Goal: Find specific page/section: Find specific page/section

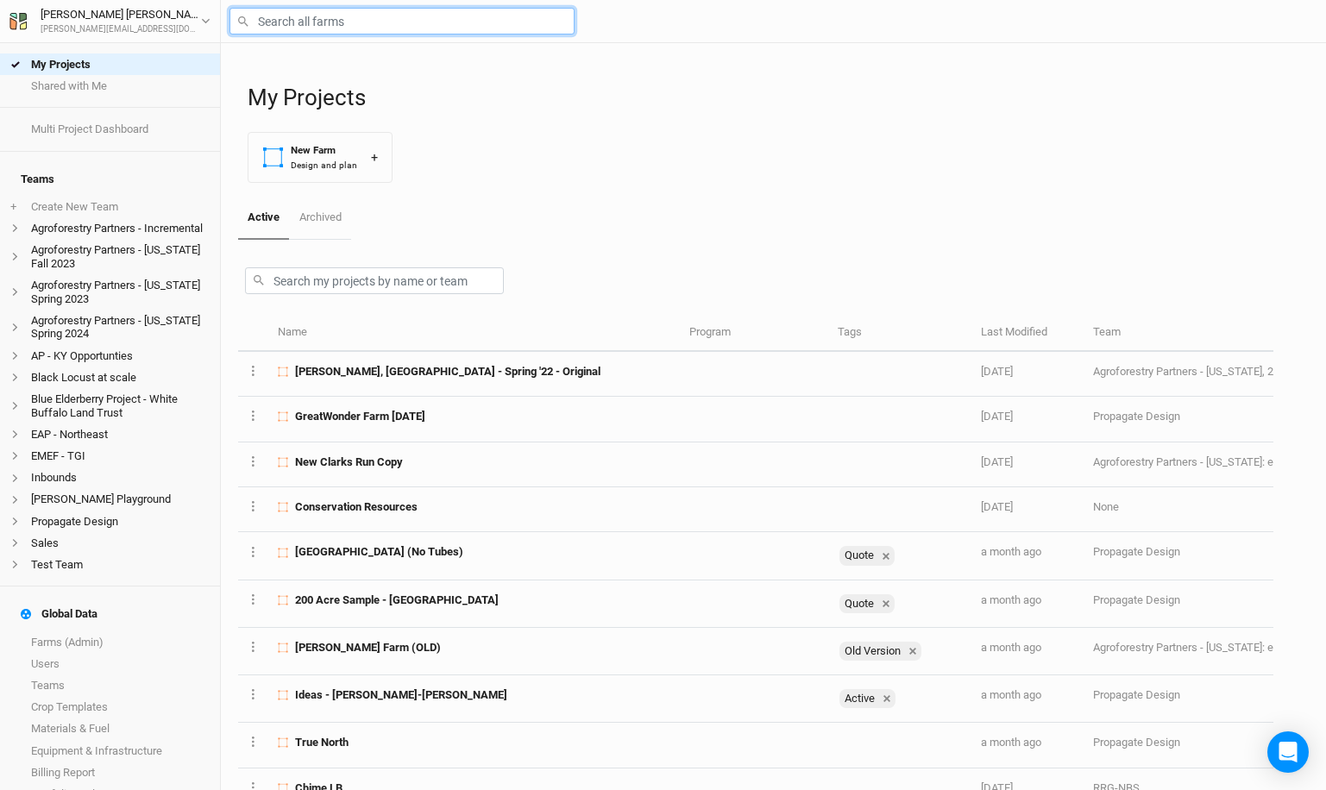
click at [285, 22] on input "text" at bounding box center [402, 21] width 345 height 27
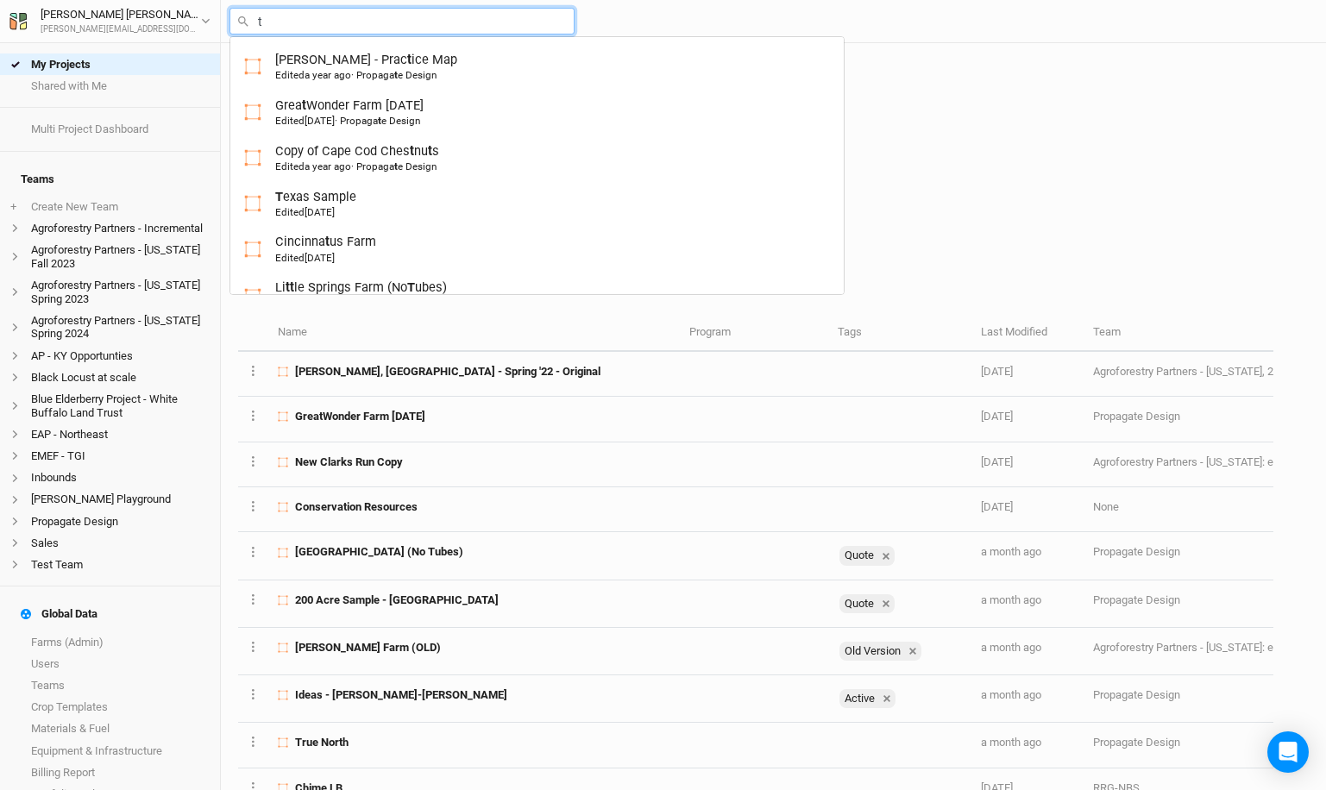
type input "ta"
type input "[PERSON_NAME]"
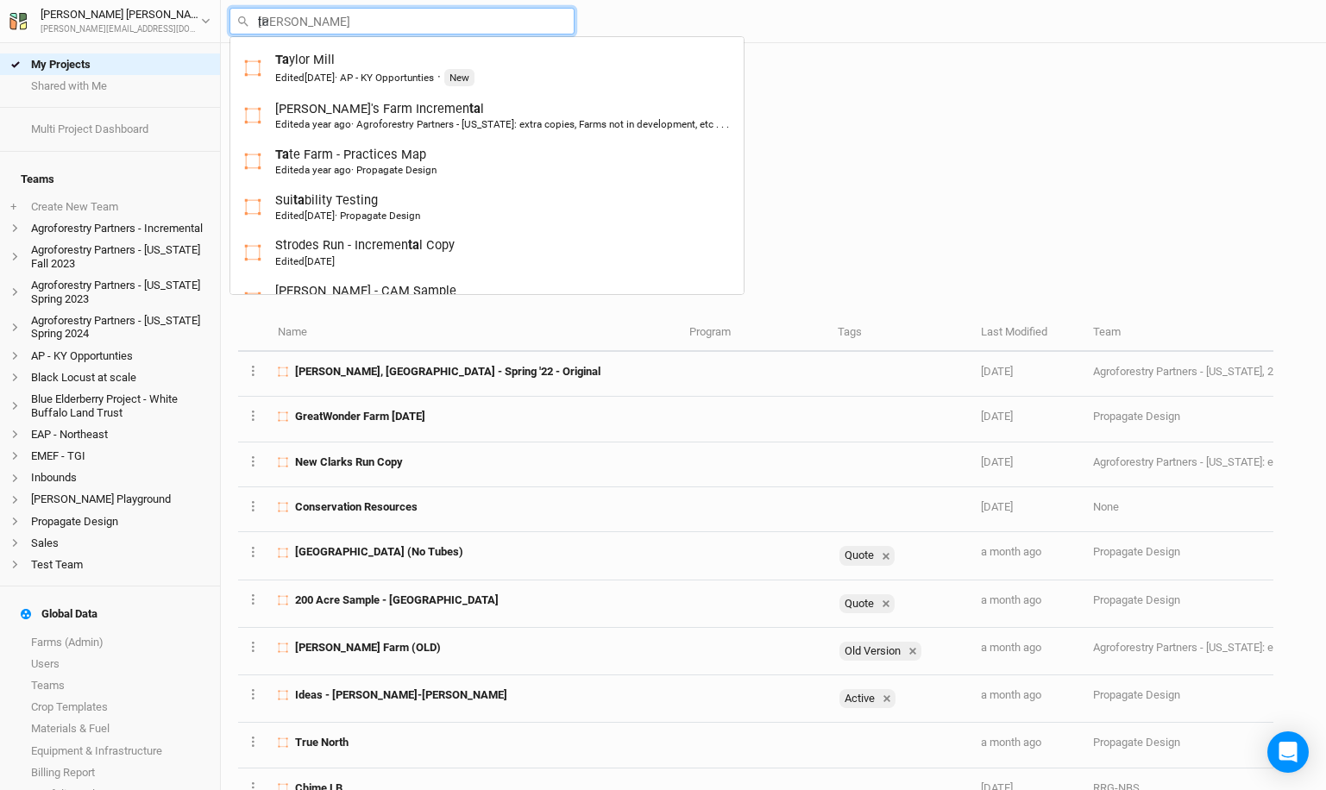
type input "tac"
type input "taconic Rdige"
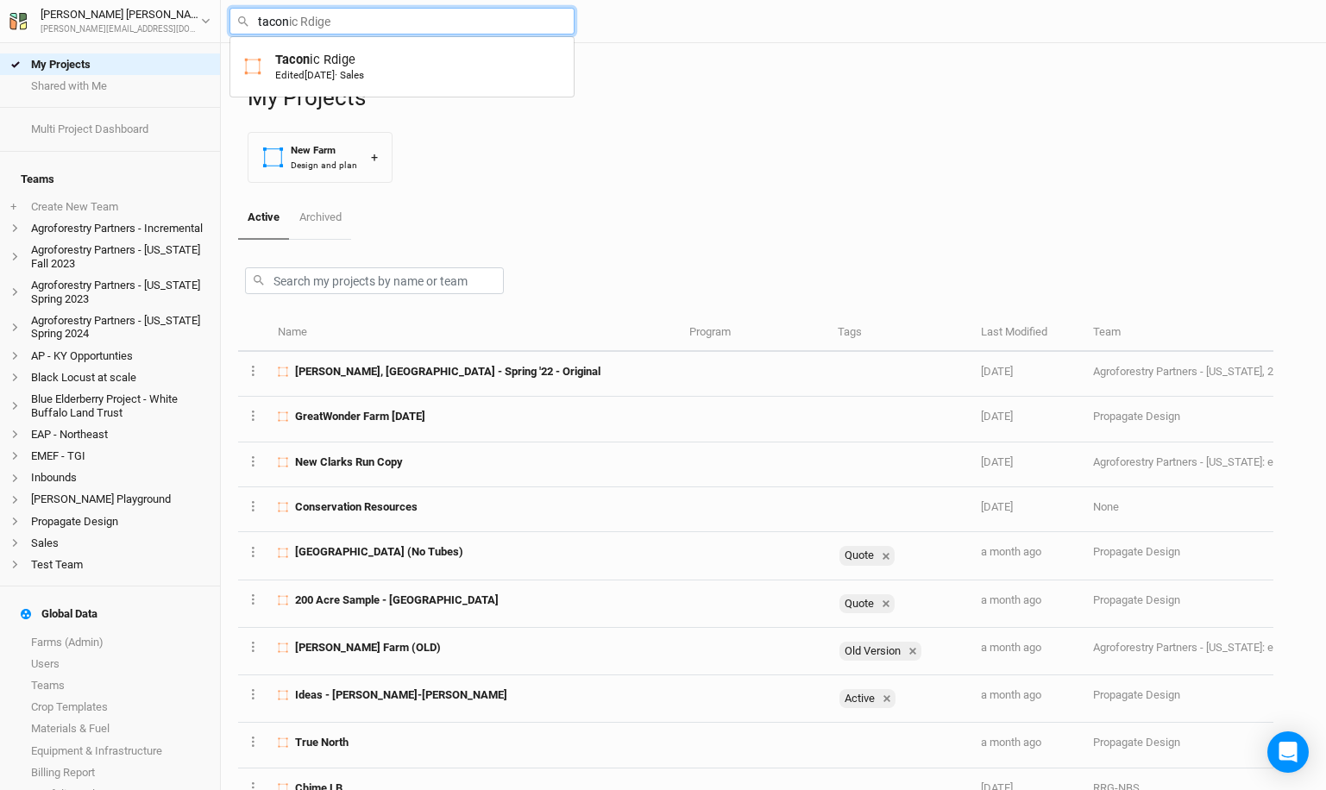
type input "taconi"
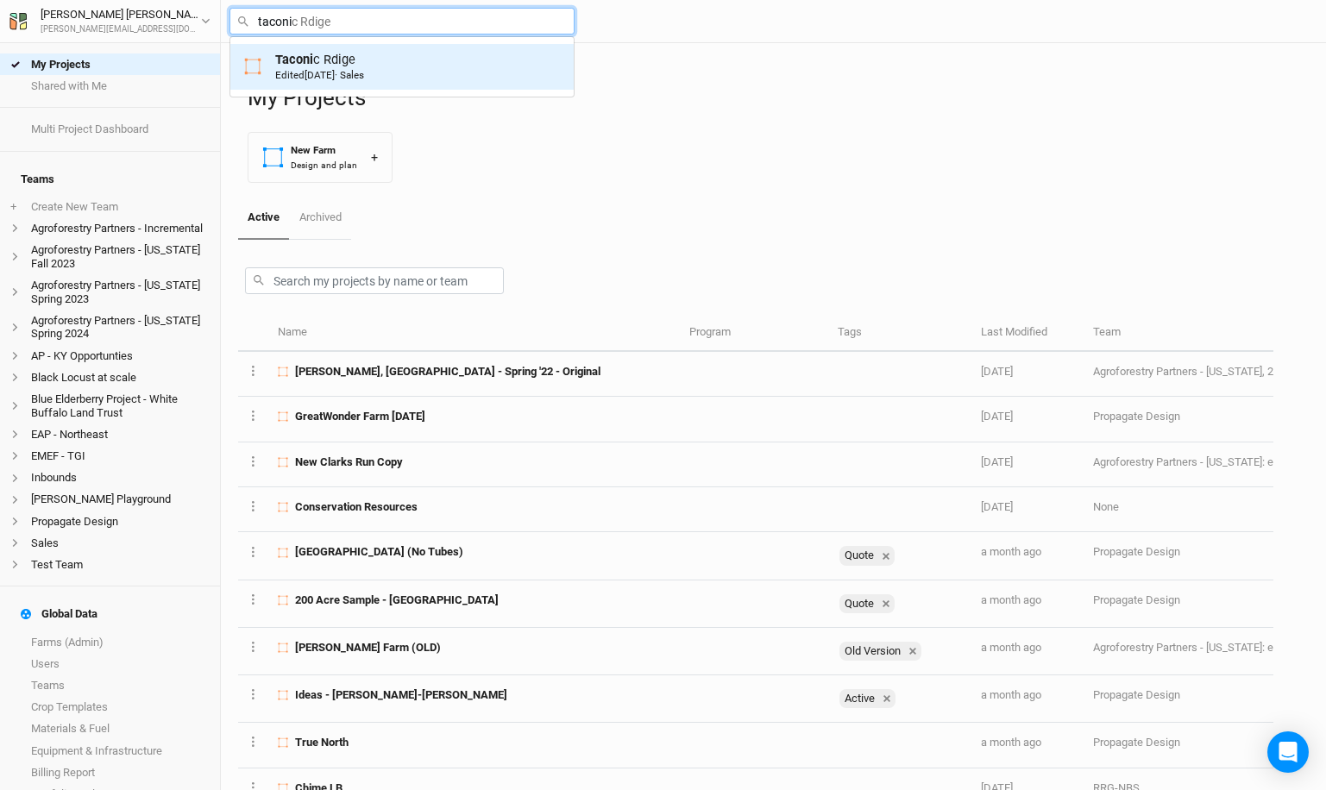
click at [309, 65] on mark "Taconi" at bounding box center [294, 60] width 38 height 16
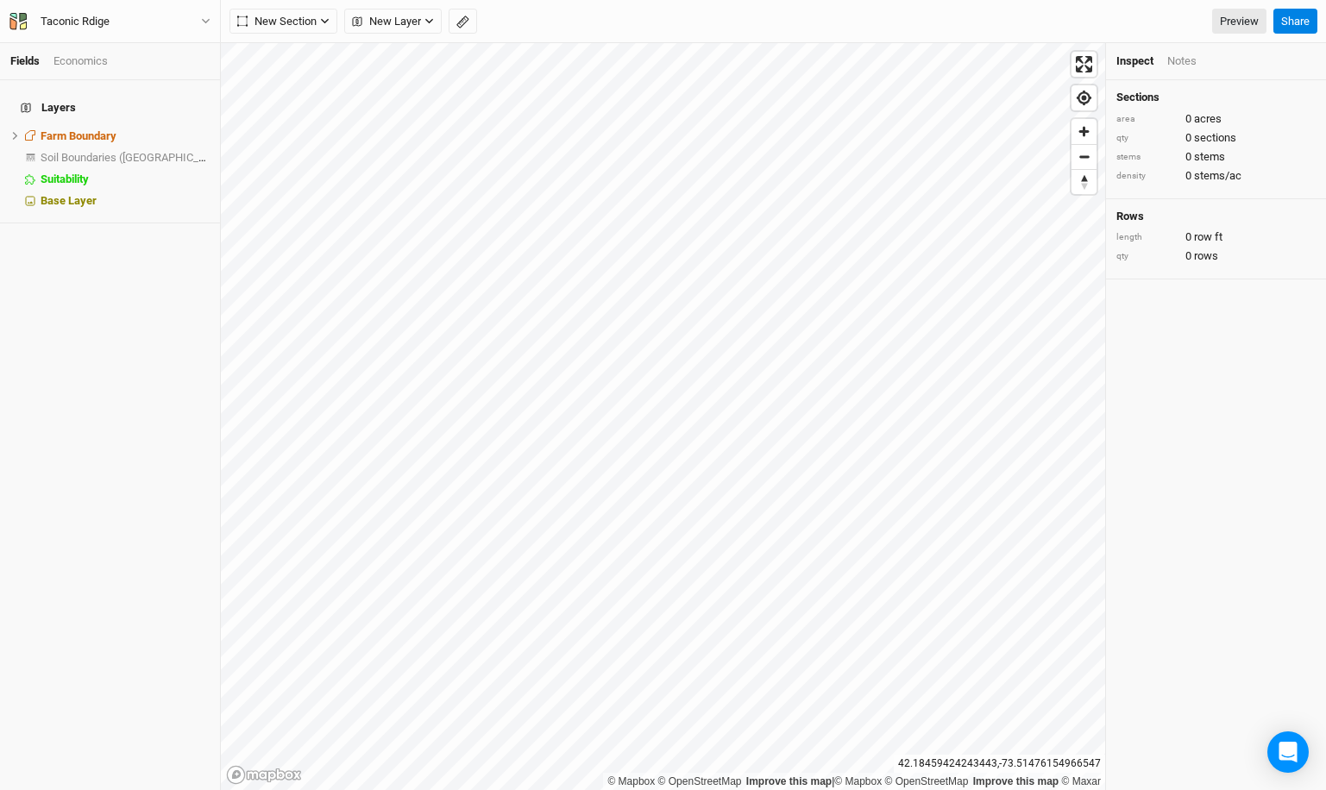
click at [186, 8] on div "Taconic Rdige Back Project Settings User settings Imperial Metric Keyboard Shor…" at bounding box center [110, 21] width 221 height 43
click at [189, 23] on button "Taconic Rdige" at bounding box center [110, 21] width 203 height 19
click at [173, 46] on button "Back" at bounding box center [143, 48] width 136 height 22
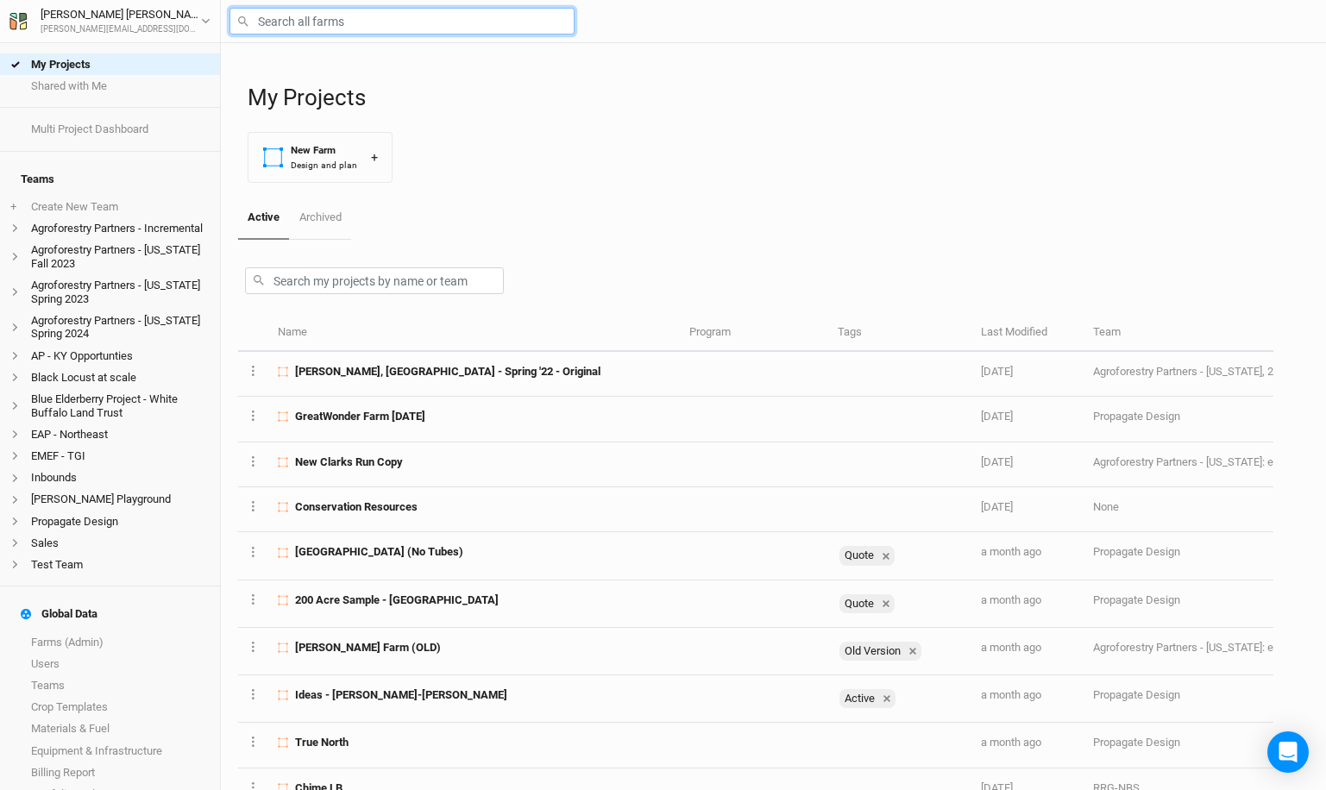
click at [275, 23] on input "text" at bounding box center [402, 21] width 345 height 27
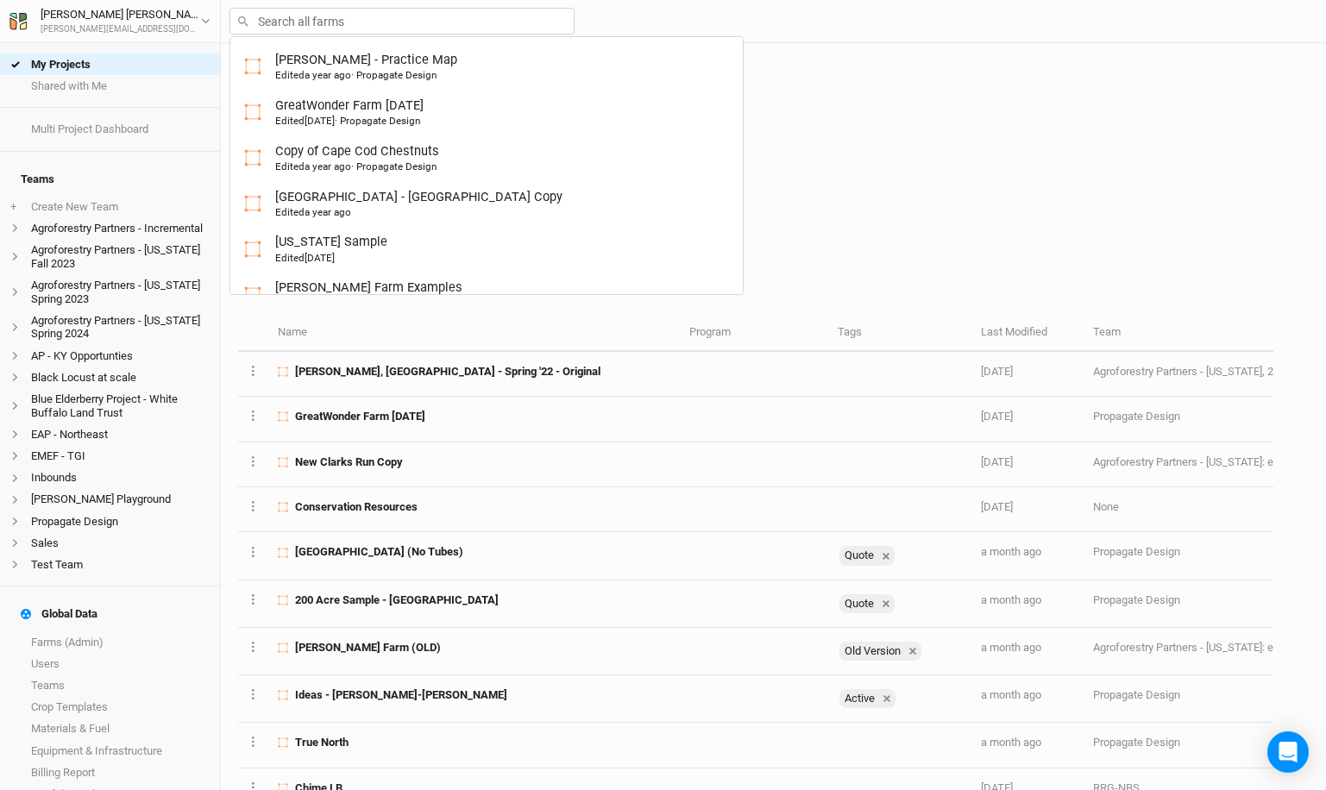
click at [823, 174] on div "My Projects New Farm Design and plan +" at bounding box center [778, 120] width 1061 height 154
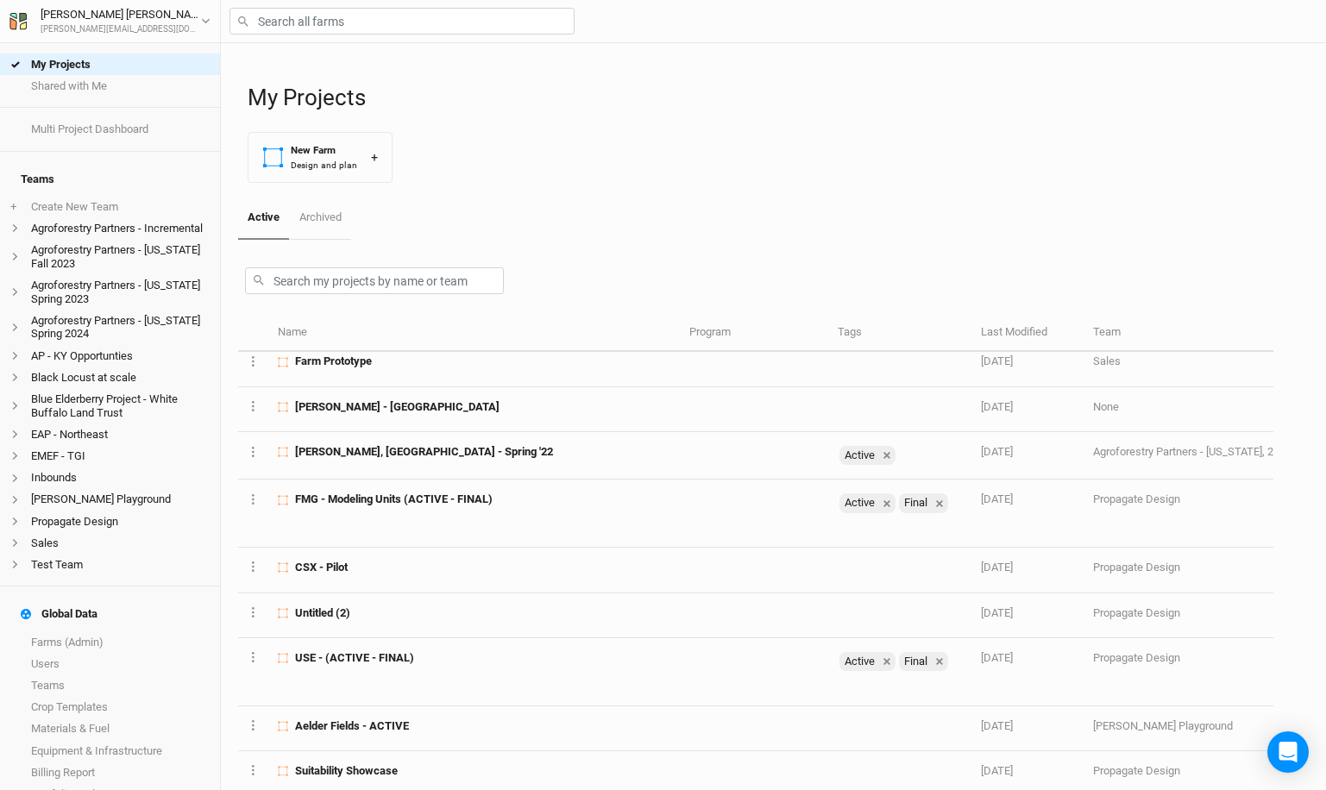
scroll to position [1687, 0]
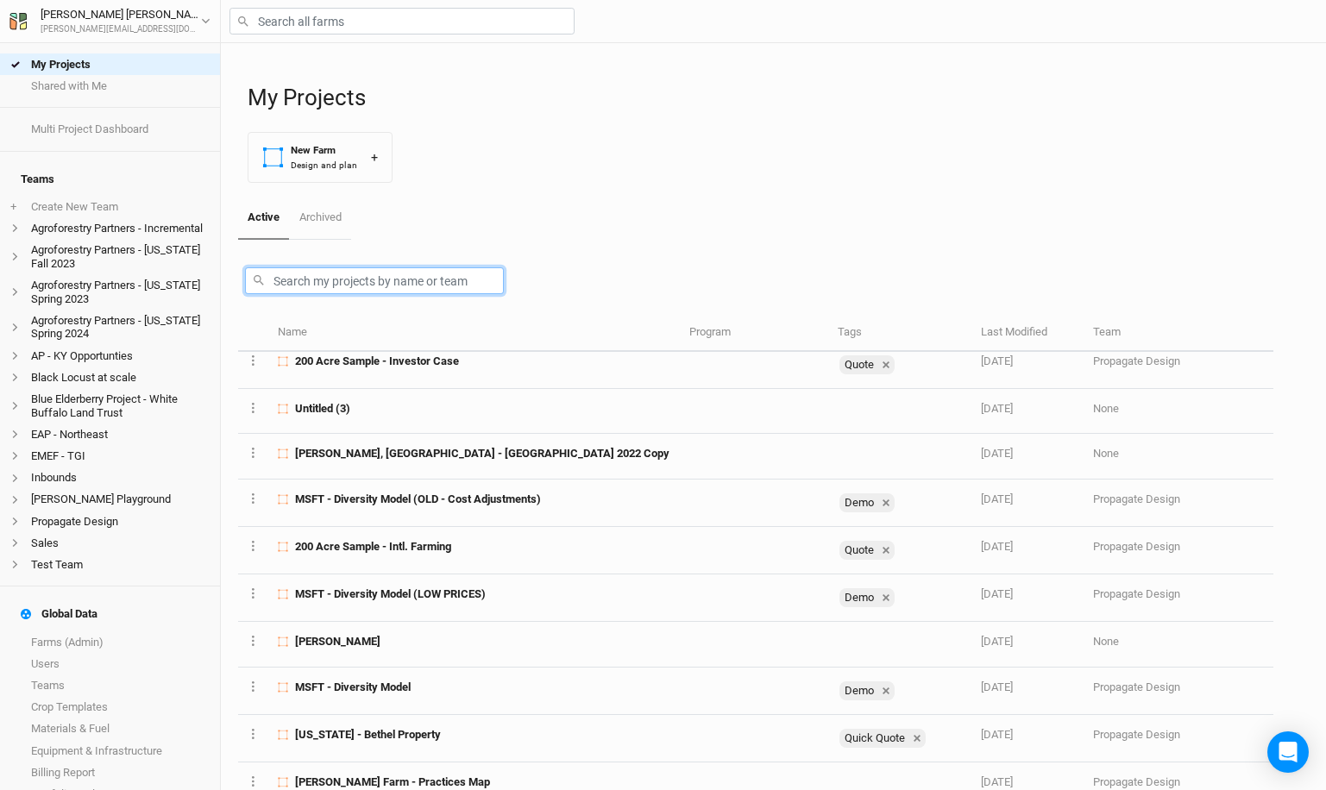
click at [343, 280] on input "text" at bounding box center [374, 281] width 259 height 27
type input "f"
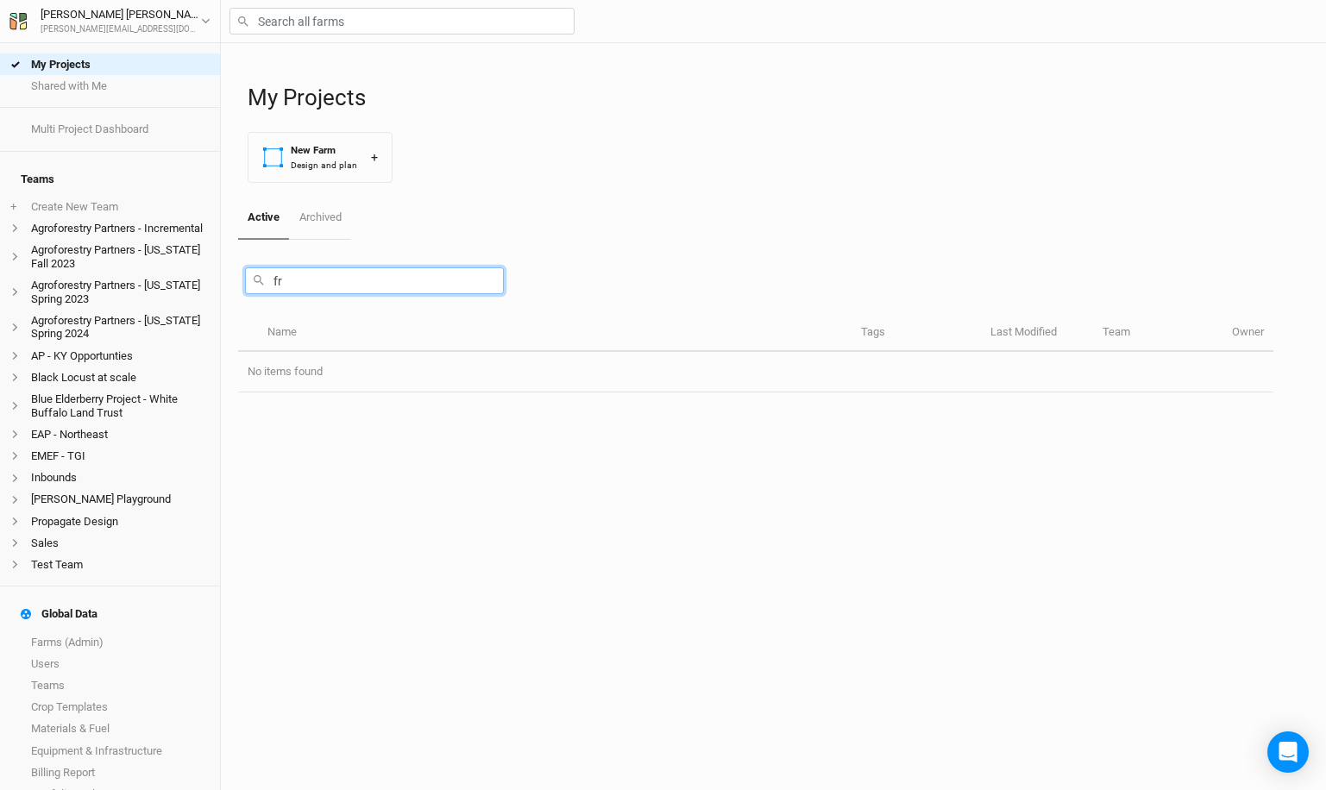
scroll to position [0, 0]
type input "f"
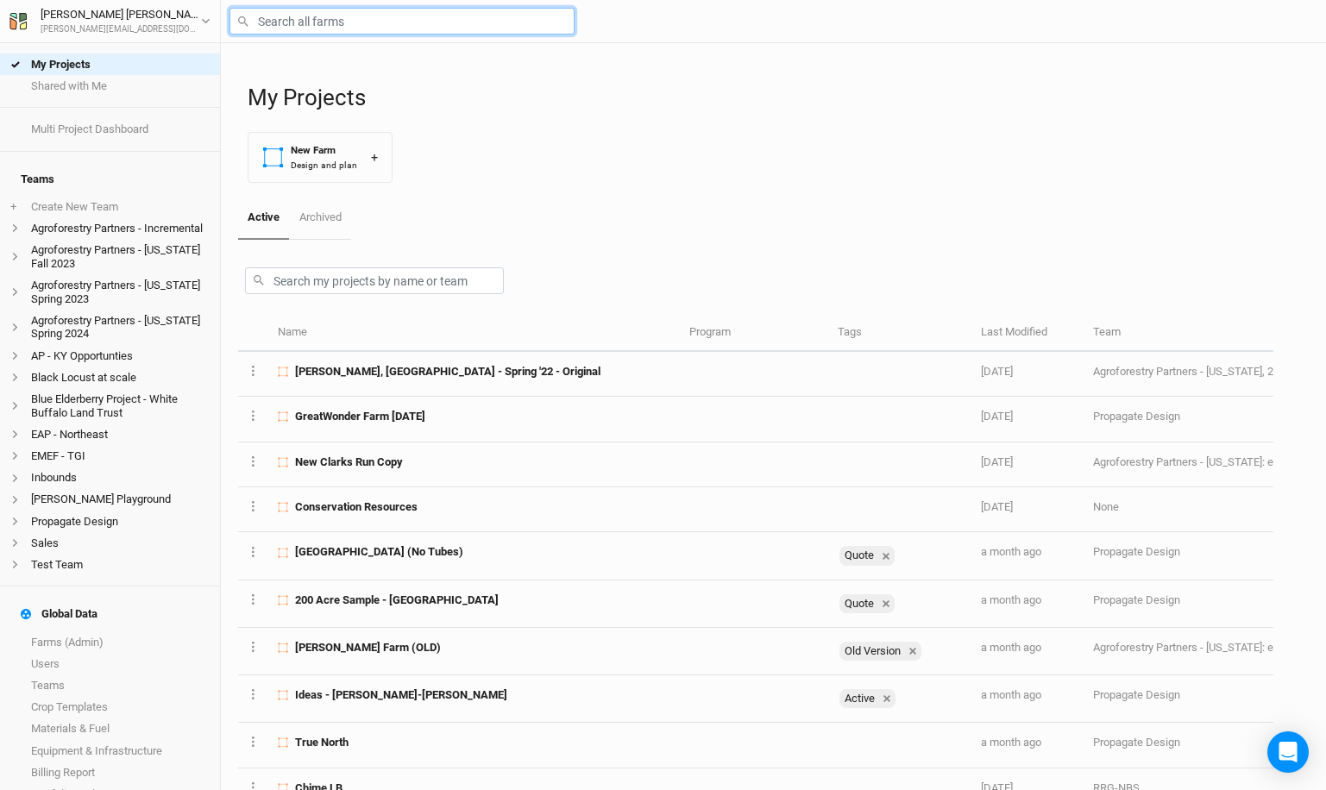
click at [325, 18] on input "text" at bounding box center [402, 21] width 345 height 27
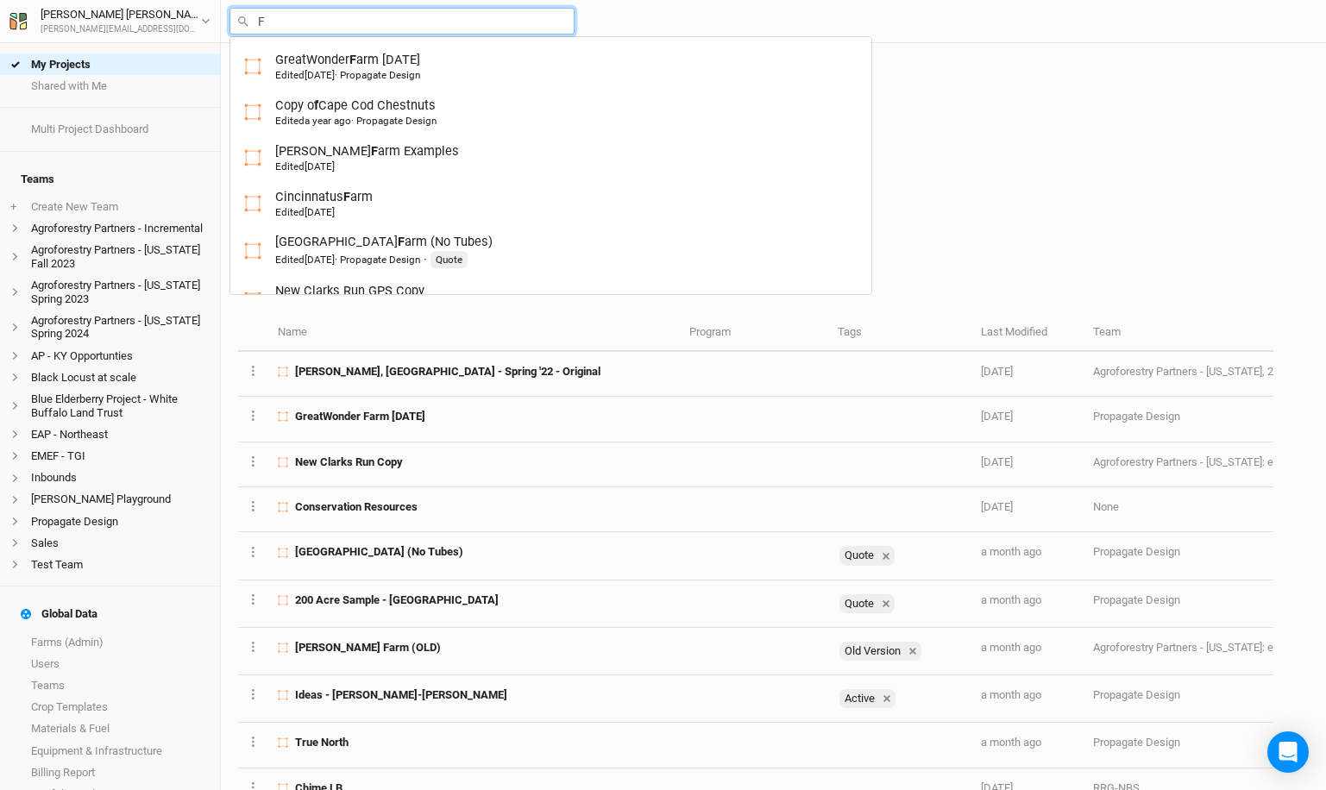
type input "Fr"
type input "[PERSON_NAME]"
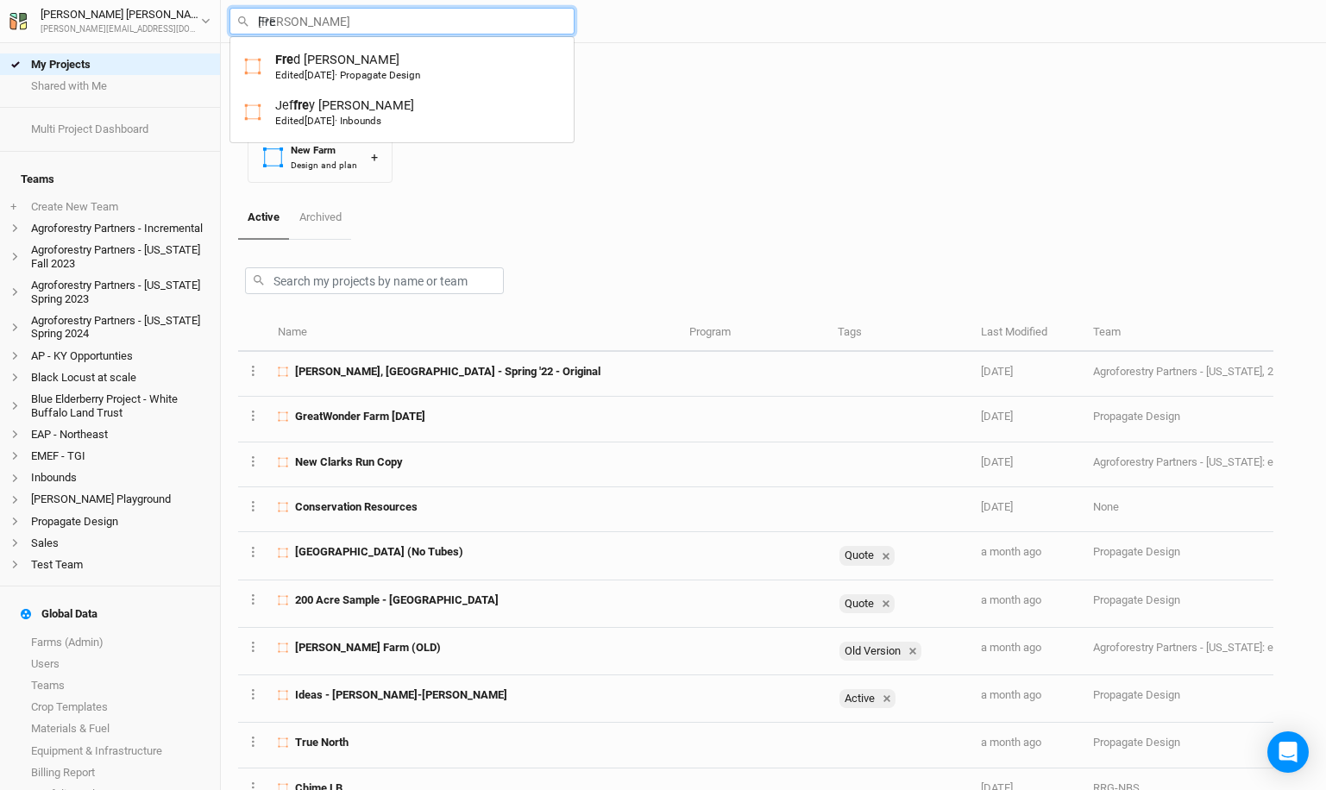
type input "[PERSON_NAME]"
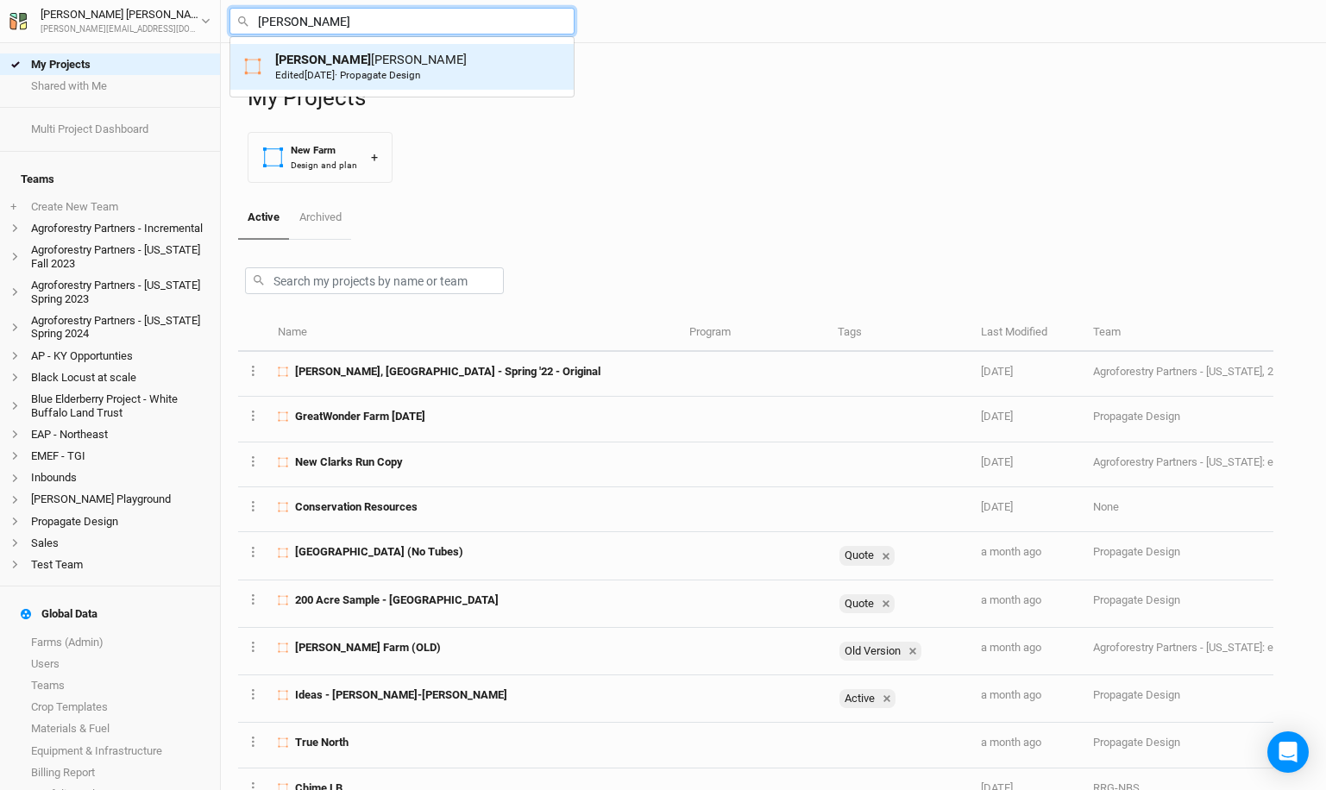
click at [337, 61] on div "[PERSON_NAME] Edited [DATE] · Propagate Design" at bounding box center [371, 67] width 192 height 32
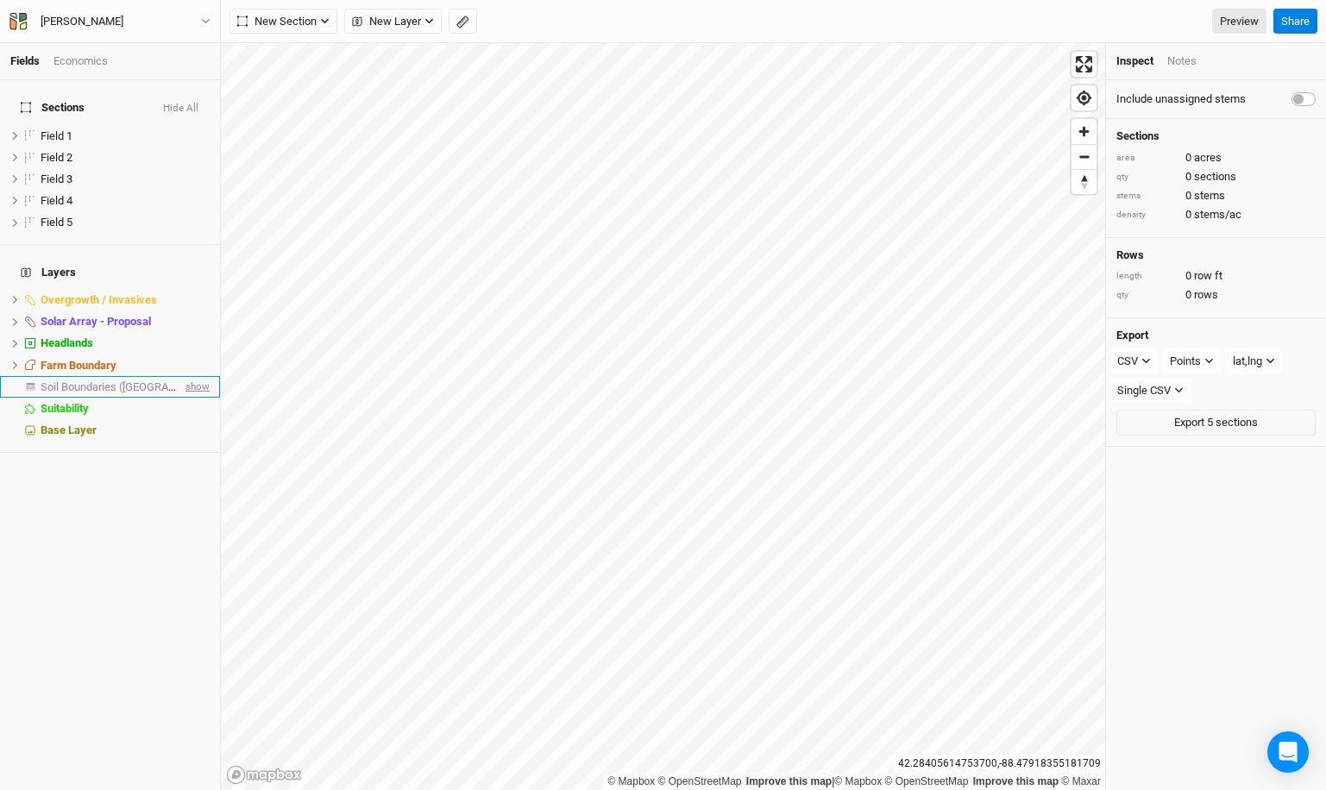
click at [191, 376] on span "show" at bounding box center [196, 387] width 28 height 22
click at [153, 381] on div "Soil Boundaries ([GEOGRAPHIC_DATA])" at bounding box center [114, 388] width 147 height 14
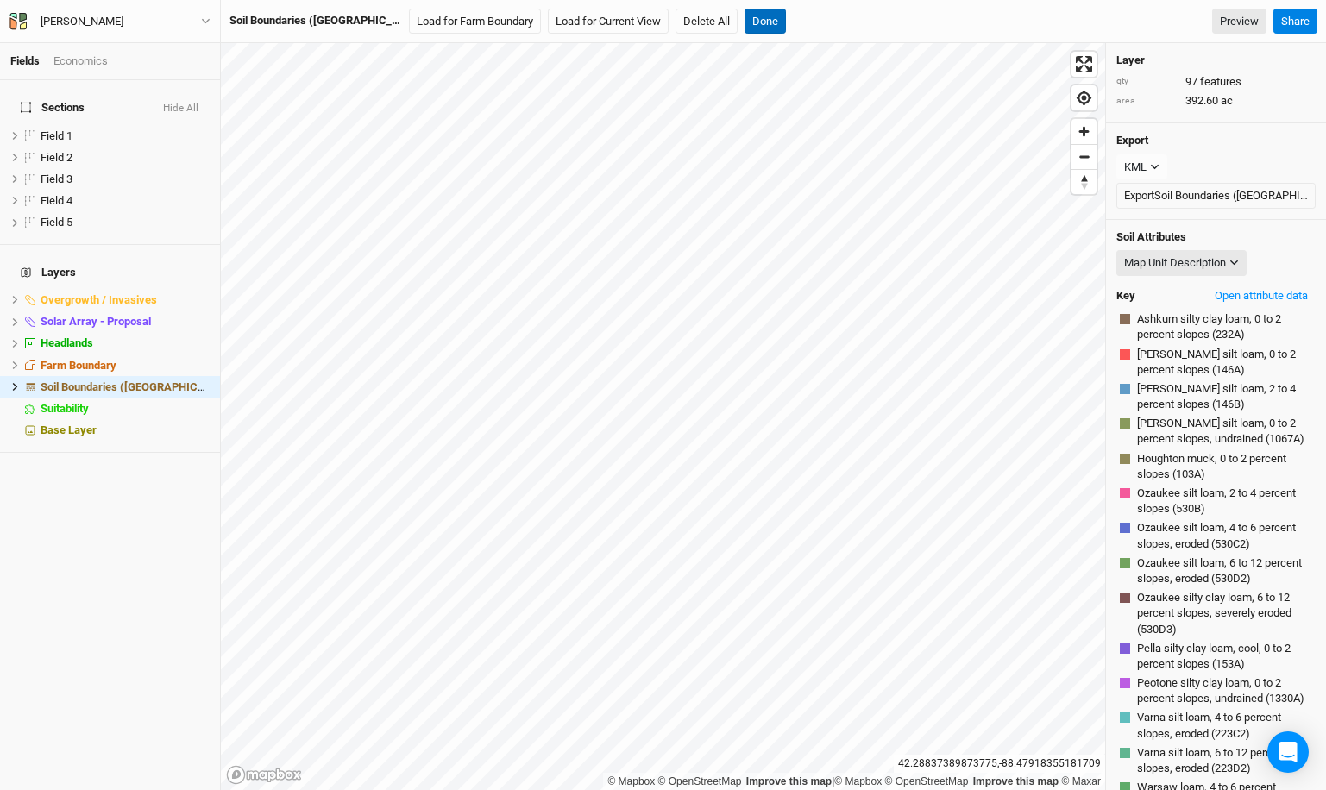
click at [745, 10] on button "Done" at bounding box center [765, 22] width 41 height 26
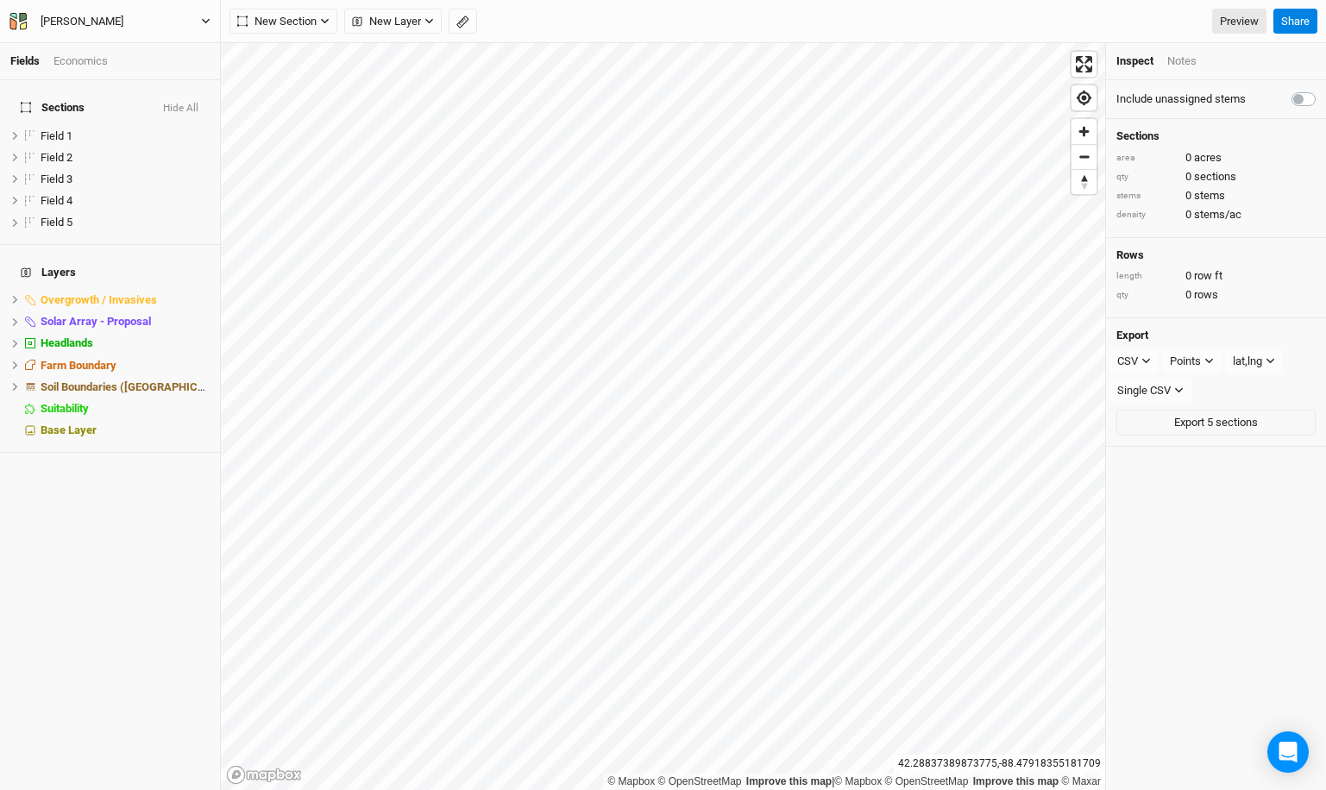
click at [175, 17] on button "[PERSON_NAME]" at bounding box center [110, 21] width 203 height 19
click at [148, 42] on button "Back" at bounding box center [143, 48] width 136 height 22
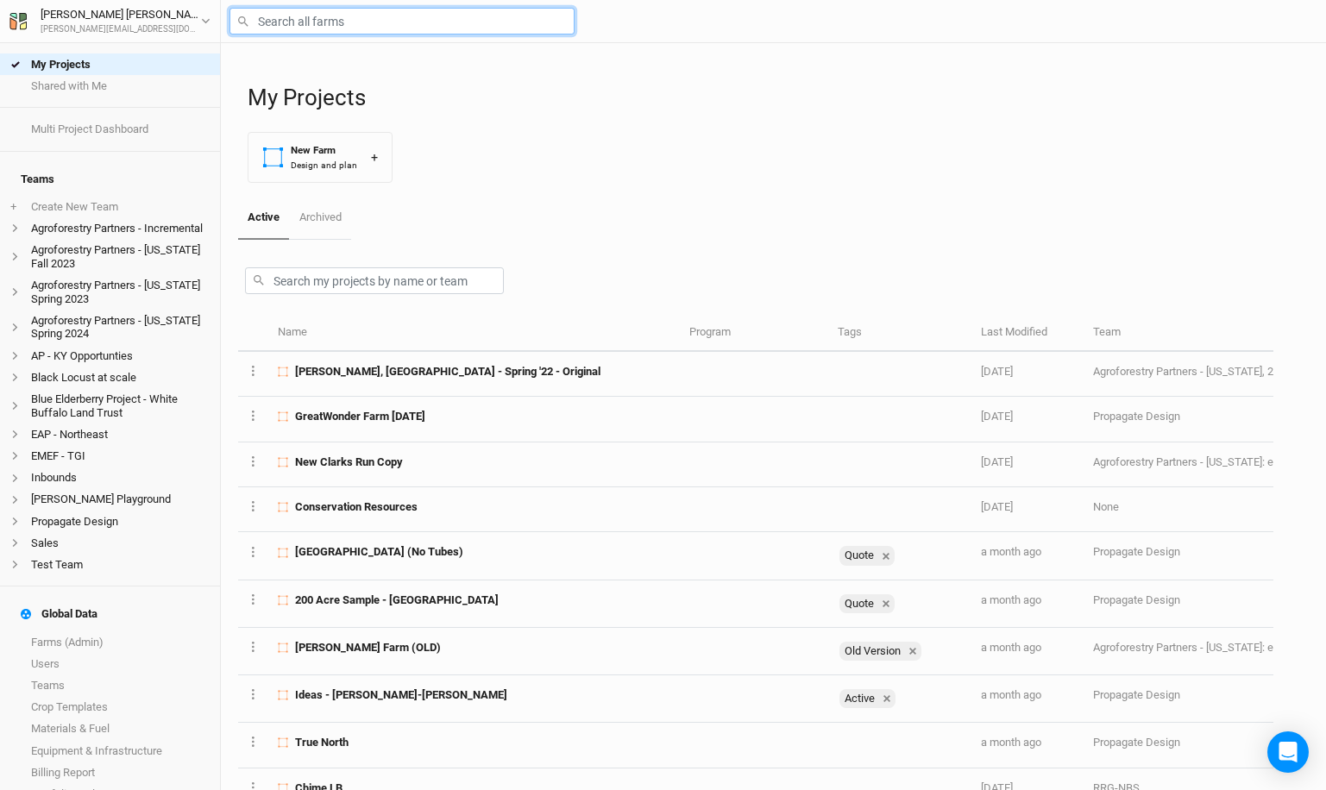
click at [441, 25] on input "text" at bounding box center [402, 21] width 345 height 27
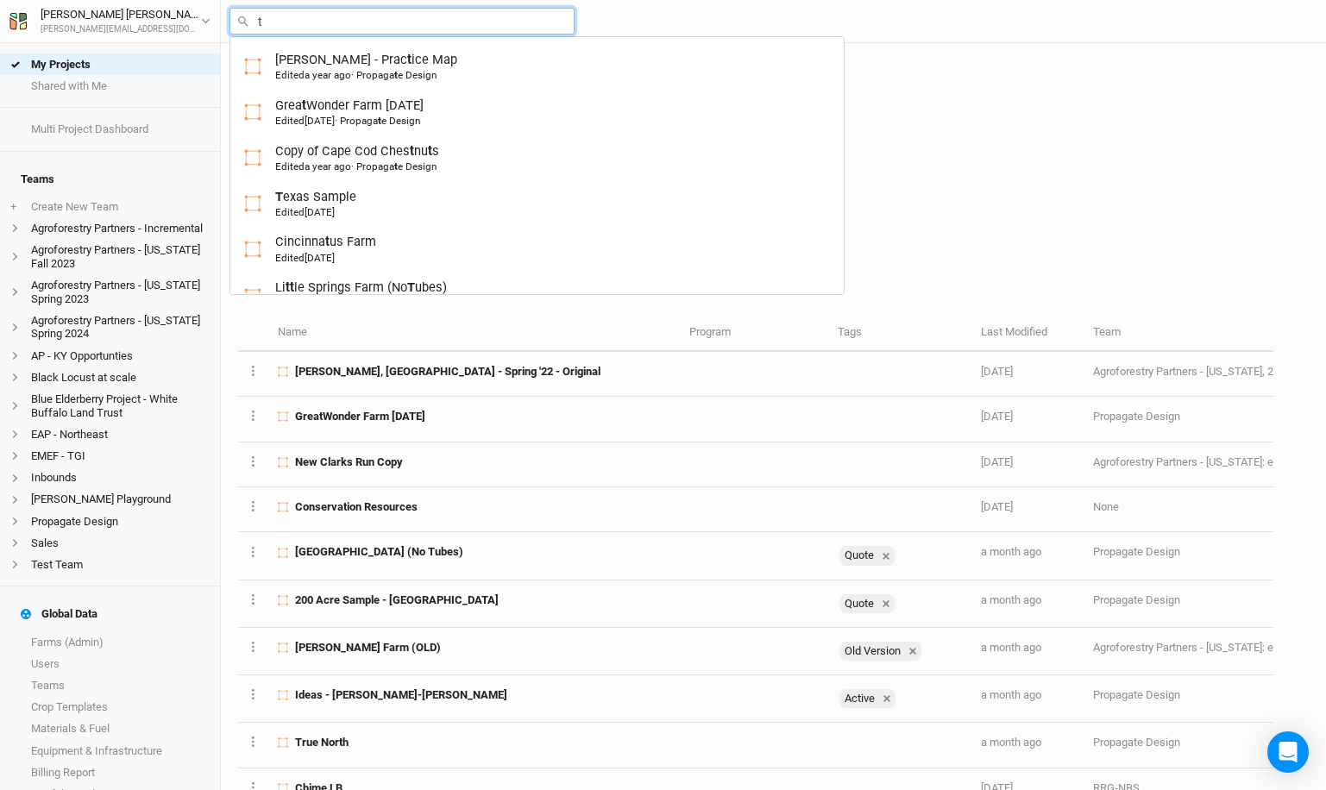
type input "ta"
type input "[PERSON_NAME]"
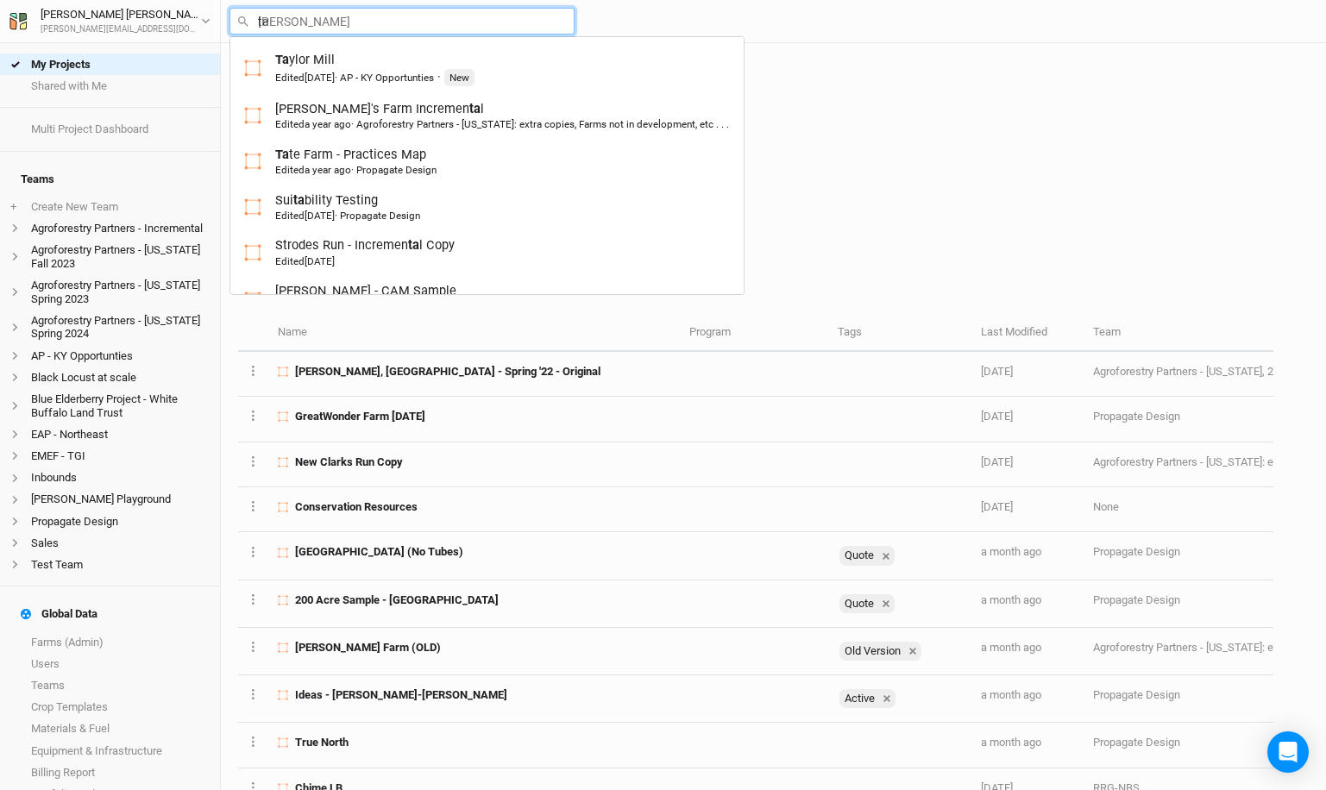
type input "tac"
type input "taconic Rdige"
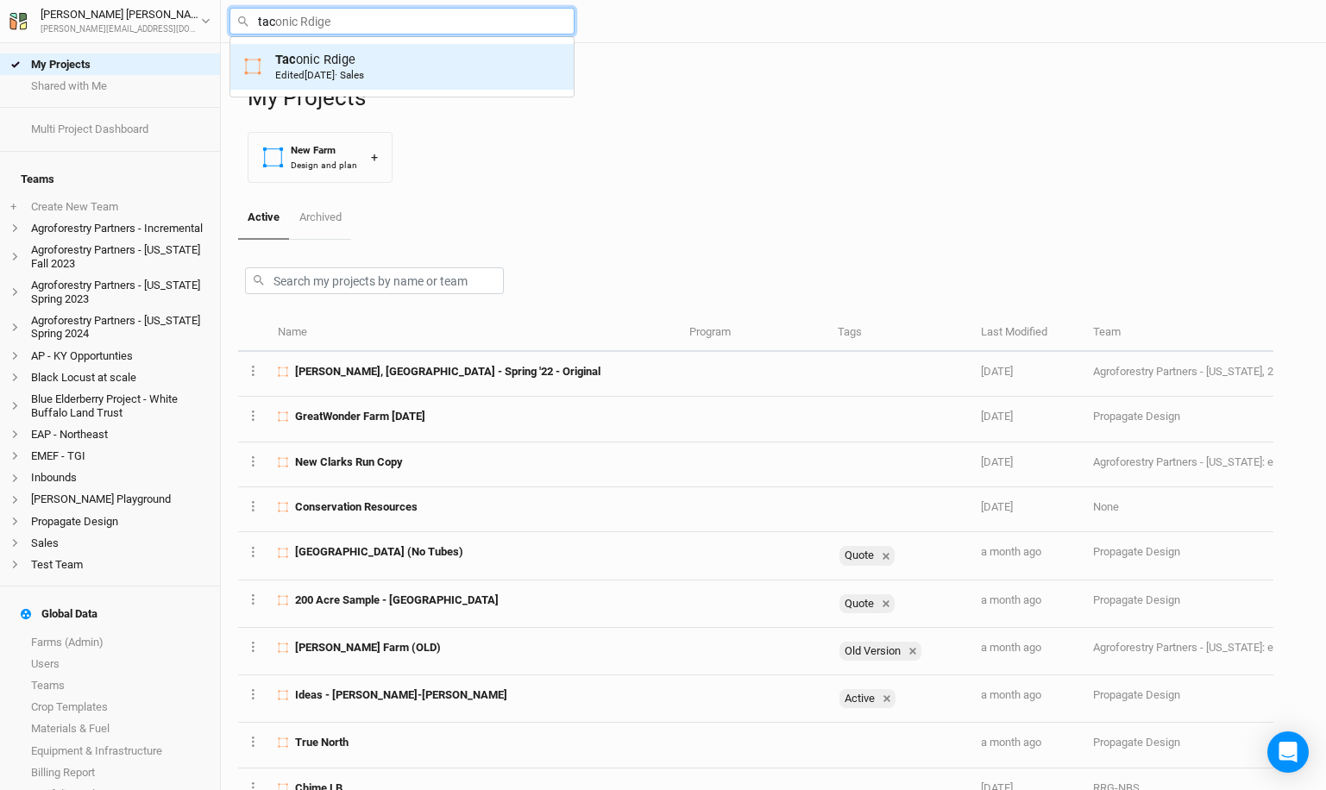
click at [456, 65] on div "Tac onic Rdige Edited [DATE] · Sales" at bounding box center [402, 67] width 316 height 32
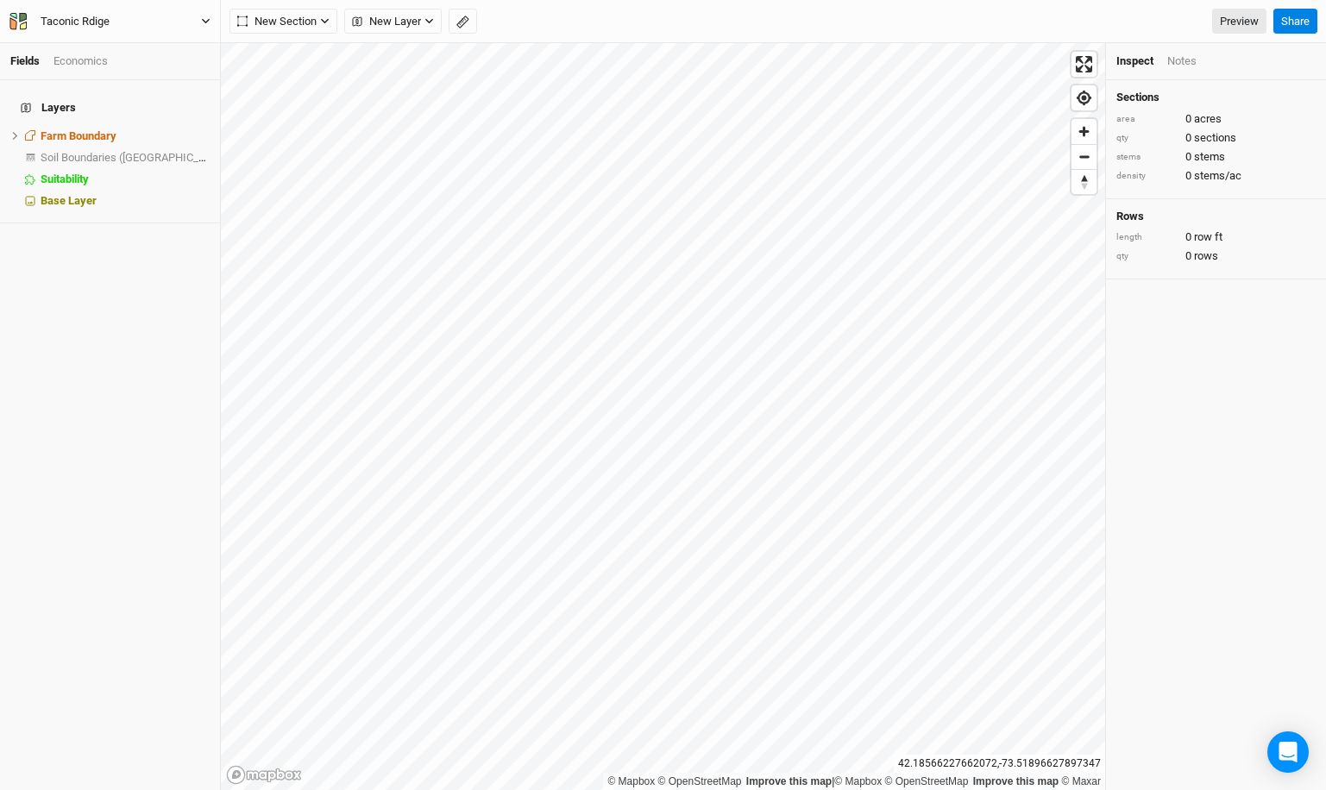
click at [141, 18] on button "Taconic Rdige" at bounding box center [110, 21] width 203 height 19
click at [138, 42] on button "Back" at bounding box center [143, 48] width 136 height 22
